Goal: Find specific page/section: Find specific page/section

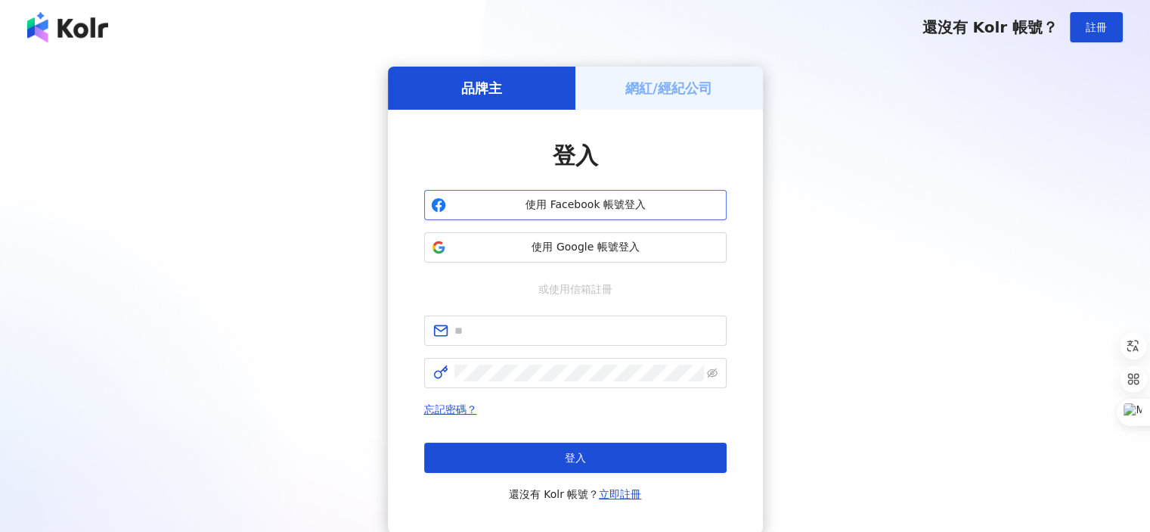
click at [562, 217] on button "使用 Facebook 帳號登入" at bounding box center [575, 205] width 302 height 30
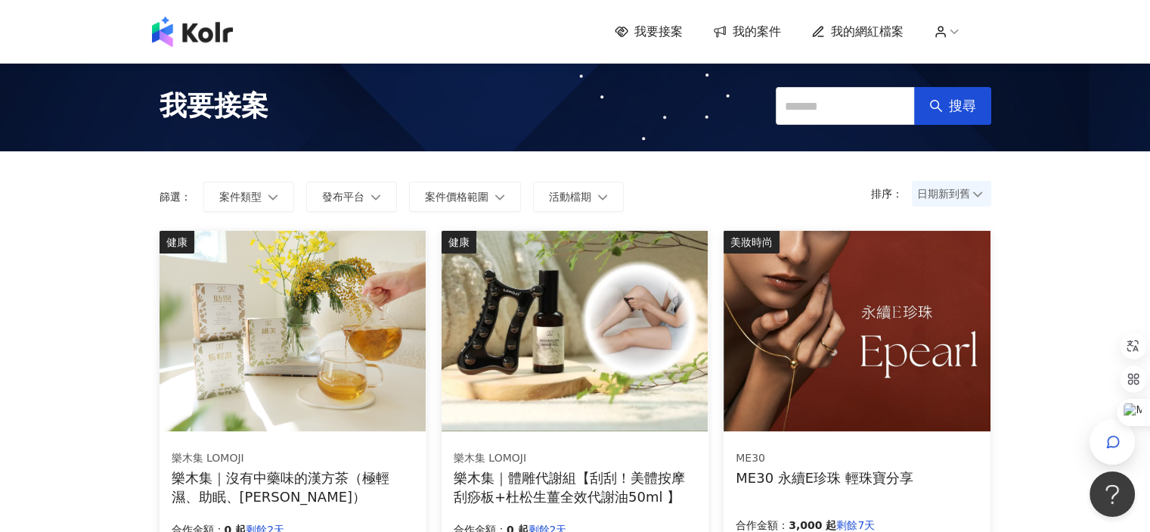
click at [955, 36] on icon at bounding box center [954, 32] width 14 height 14
click at [768, 27] on span "我的案件" at bounding box center [757, 31] width 48 height 17
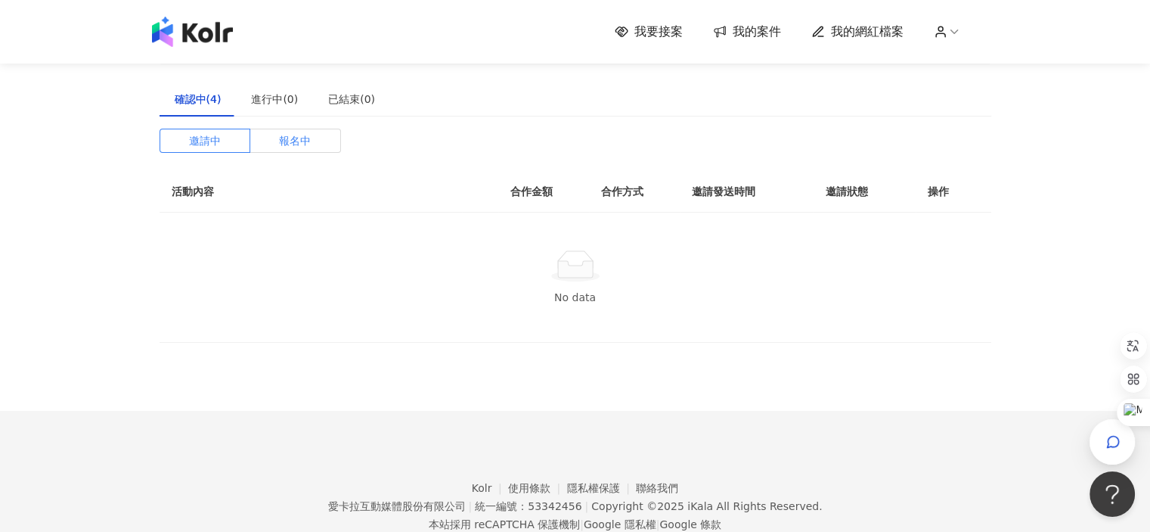
click at [299, 144] on span "報名中" at bounding box center [295, 140] width 32 height 23
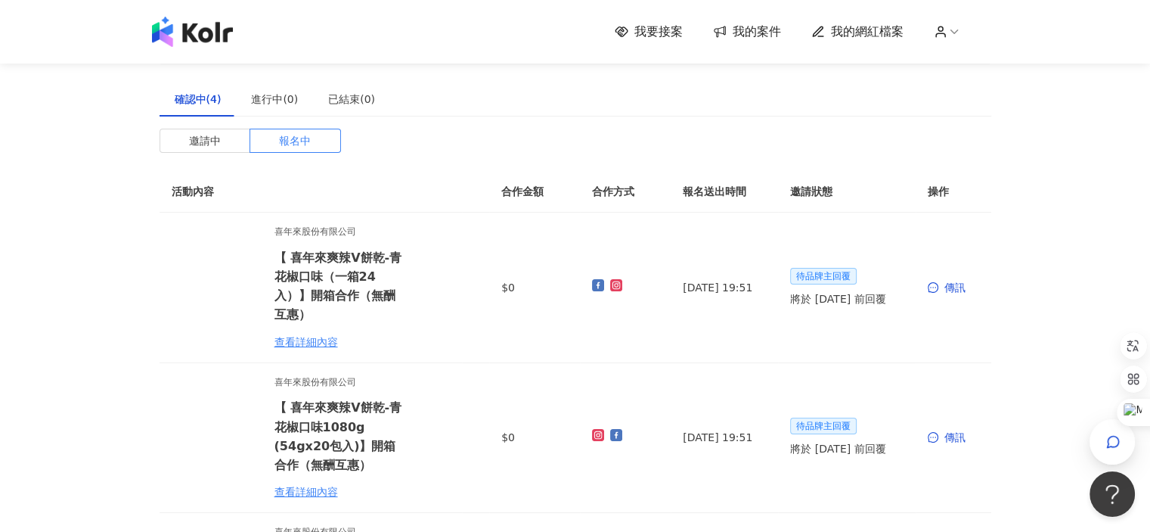
scroll to position [76, 0]
